Goal: Task Accomplishment & Management: Manage account settings

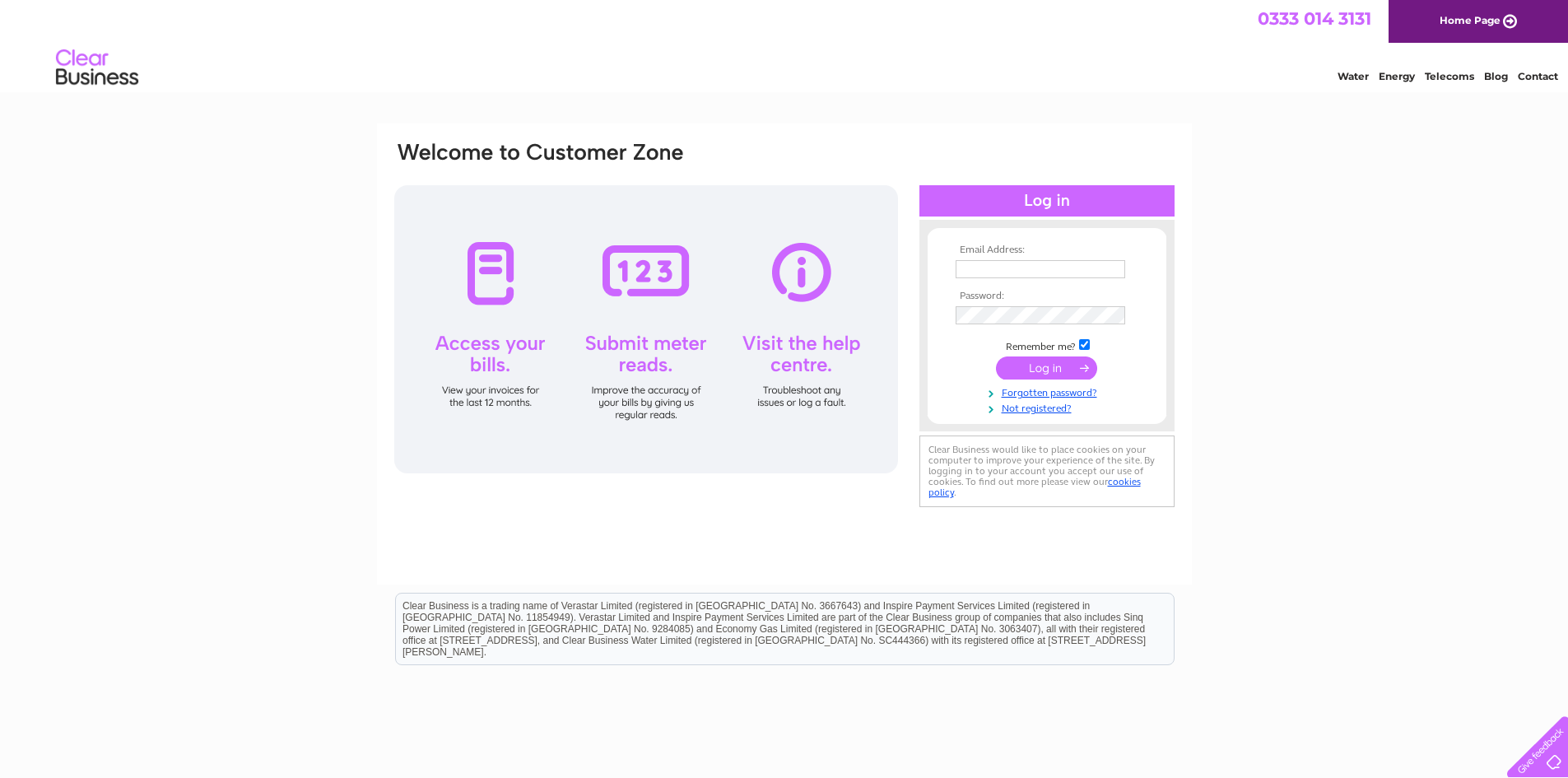
type input "randpdavies@outlook.com"
click at [1038, 364] on input "submit" at bounding box center [1047, 368] width 102 height 23
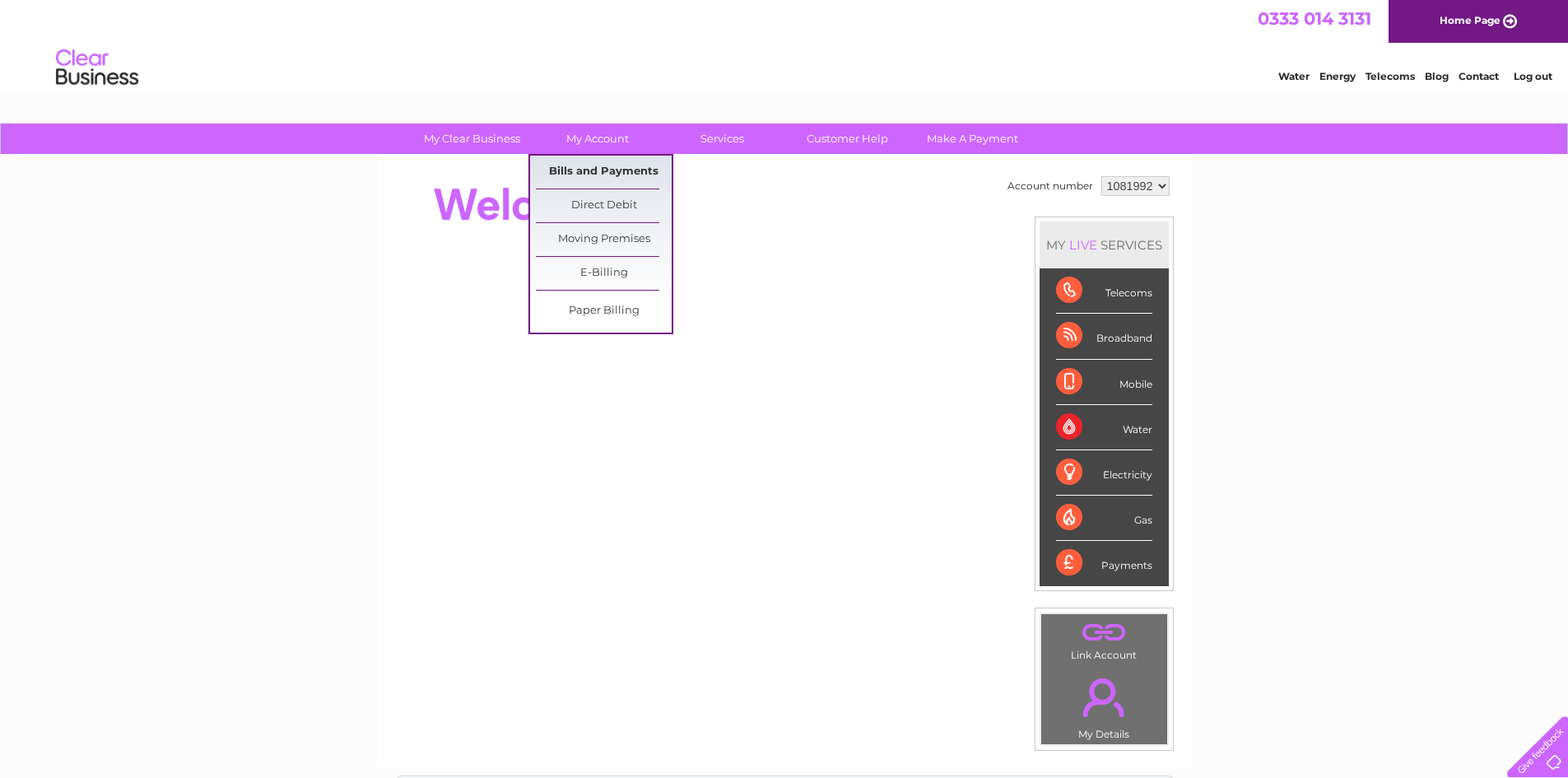
click at [590, 174] on link "Bills and Payments" at bounding box center [603, 172] width 136 height 33
click at [579, 170] on link "Bills and Payments" at bounding box center [603, 172] width 136 height 33
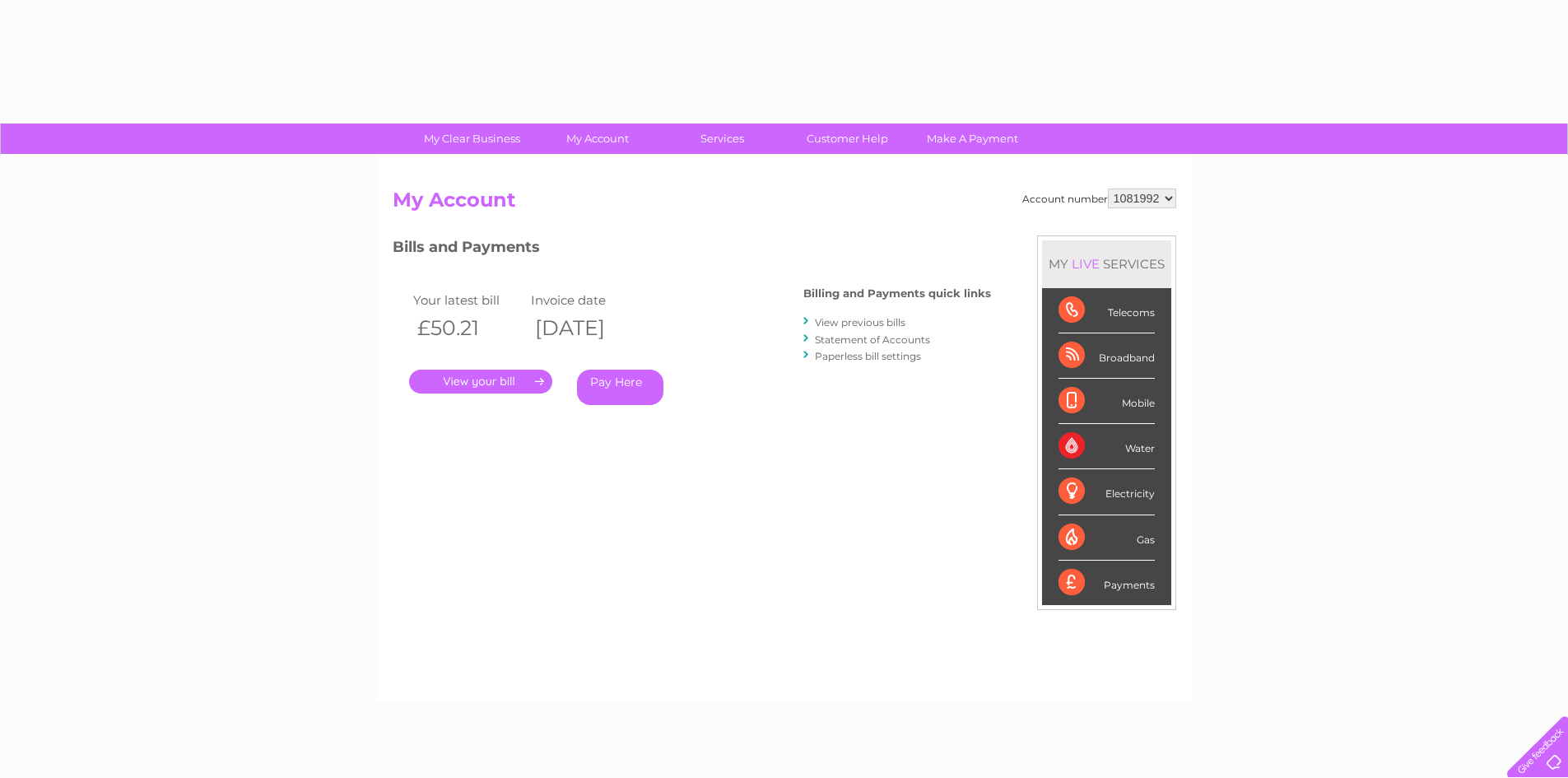
click at [463, 379] on link "." at bounding box center [480, 381] width 143 height 24
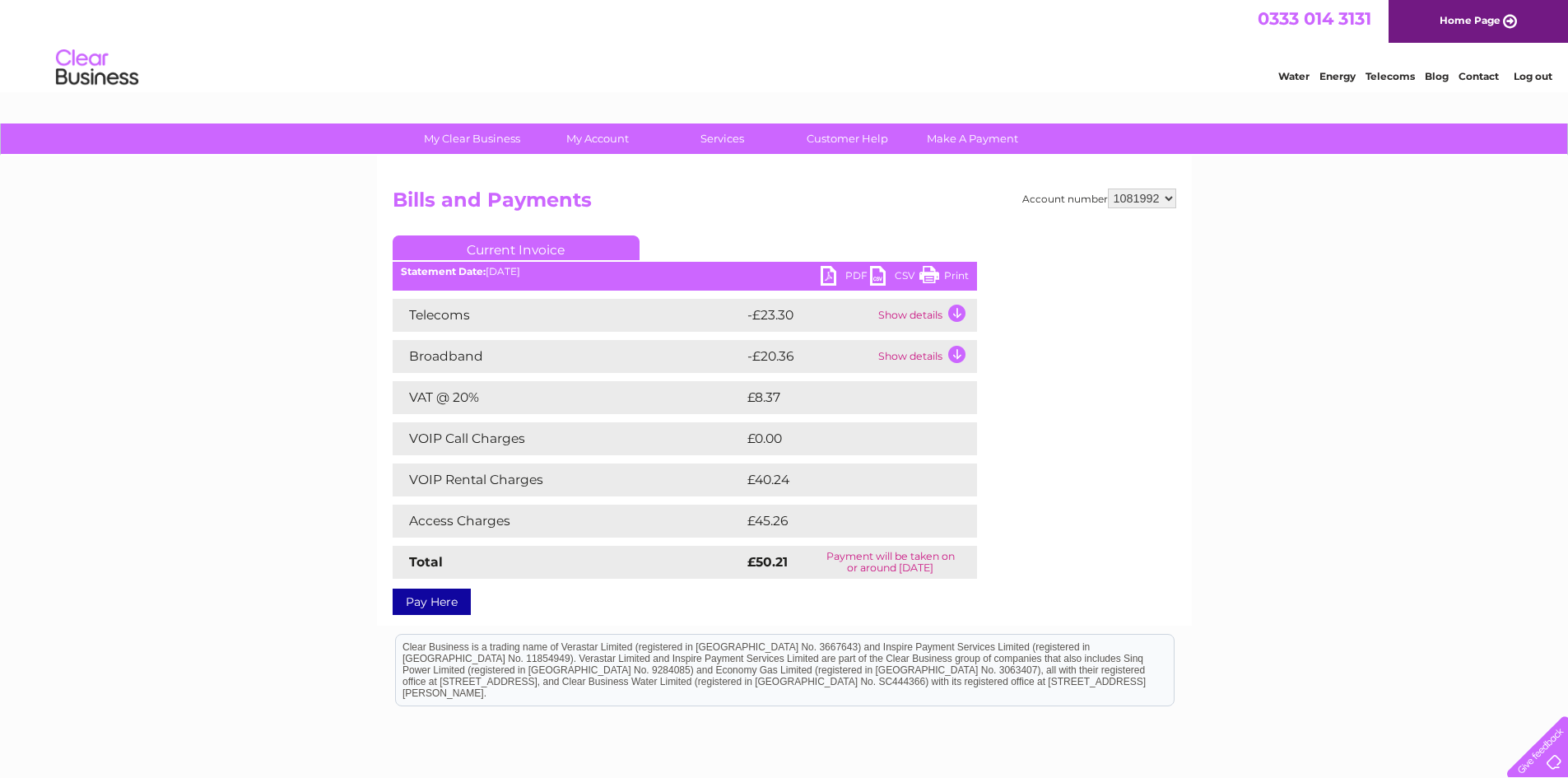
click at [843, 277] on link "PDF" at bounding box center [845, 278] width 49 height 24
click at [853, 272] on link "PDF" at bounding box center [845, 278] width 49 height 24
